Goal: Find contact information: Find contact information

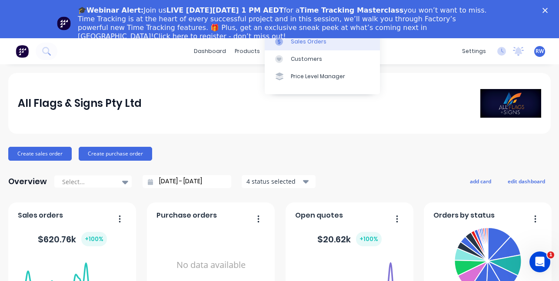
click at [299, 41] on div "Sales Orders" at bounding box center [309, 42] width 36 height 8
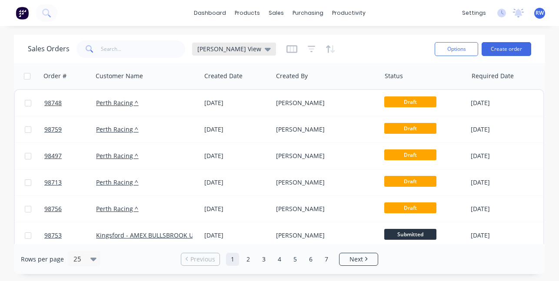
click at [213, 50] on span "[PERSON_NAME] View" at bounding box center [229, 48] width 64 height 9
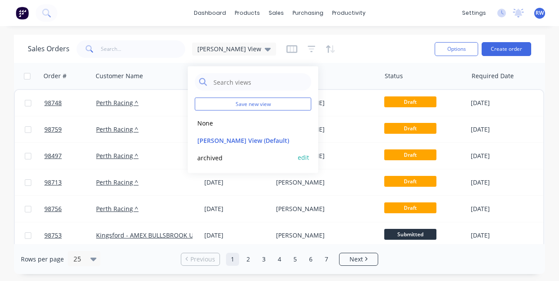
click at [202, 158] on button "archived" at bounding box center [244, 157] width 99 height 10
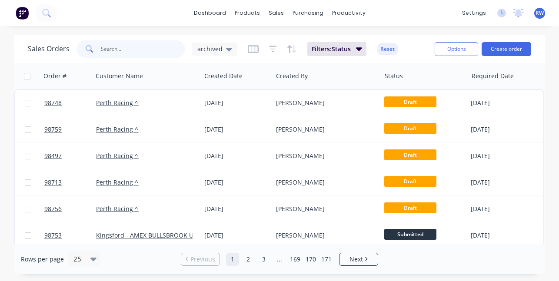
click at [113, 51] on input "text" at bounding box center [143, 48] width 85 height 17
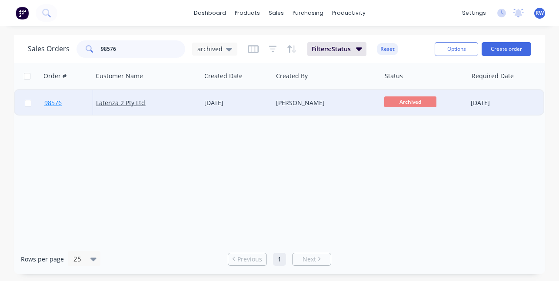
type input "98576"
click at [54, 103] on span "98576" at bounding box center [52, 103] width 17 height 9
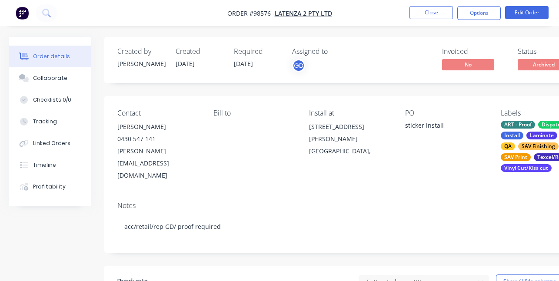
click at [188, 153] on div "[PERSON_NAME][EMAIL_ADDRESS][DOMAIN_NAME]" at bounding box center [158, 163] width 82 height 36
drag, startPoint x: 188, startPoint y: 148, endPoint x: 115, endPoint y: 148, distance: 73.4
click at [115, 148] on div "Contact [PERSON_NAME] [PHONE_NUMBER] [PERSON_NAME][EMAIL_ADDRESS][DOMAIN_NAME] …" at bounding box center [349, 145] width 491 height 99
copy div "[PERSON_NAME][EMAIL_ADDRESS][DOMAIN_NAME]"
